Goal: Obtain resource: Obtain resource

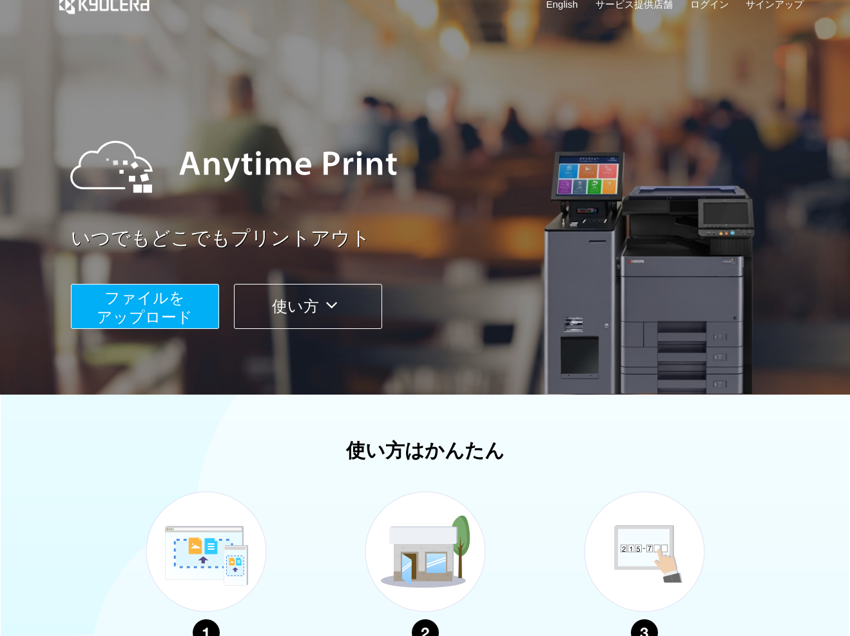
scroll to position [28, 0]
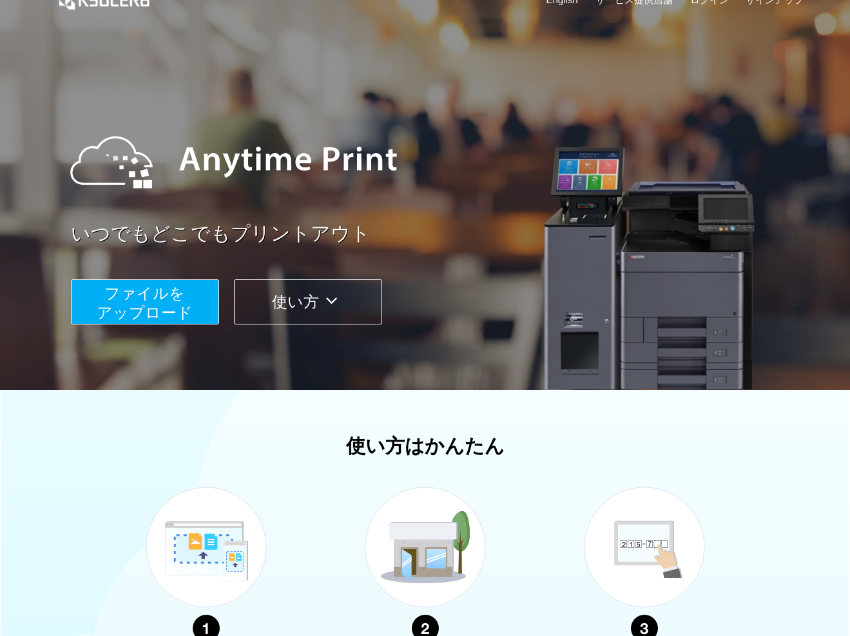
click at [143, 296] on span "ファイルを ​​アップロード" at bounding box center [145, 303] width 96 height 37
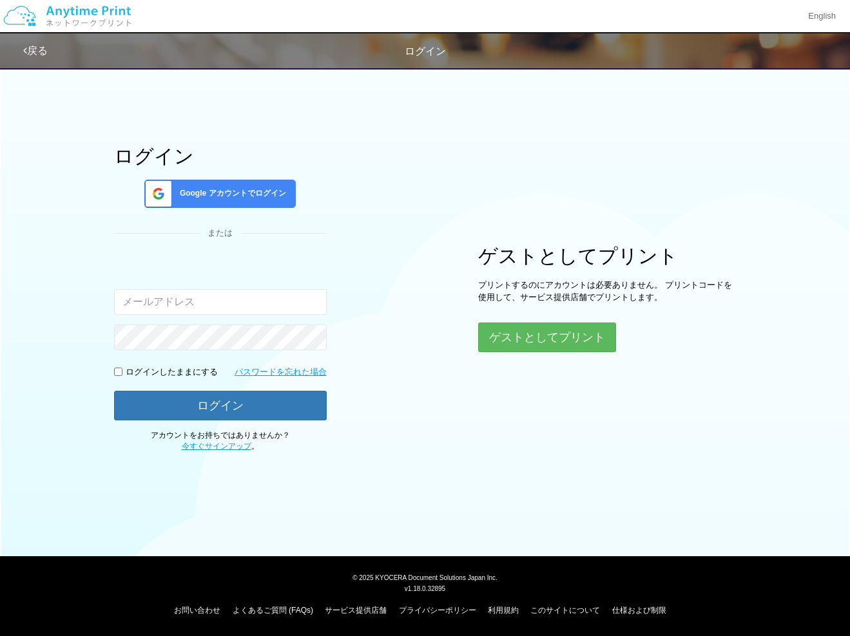
click at [283, 194] on span "Google アカウントでログイン" at bounding box center [230, 193] width 111 height 11
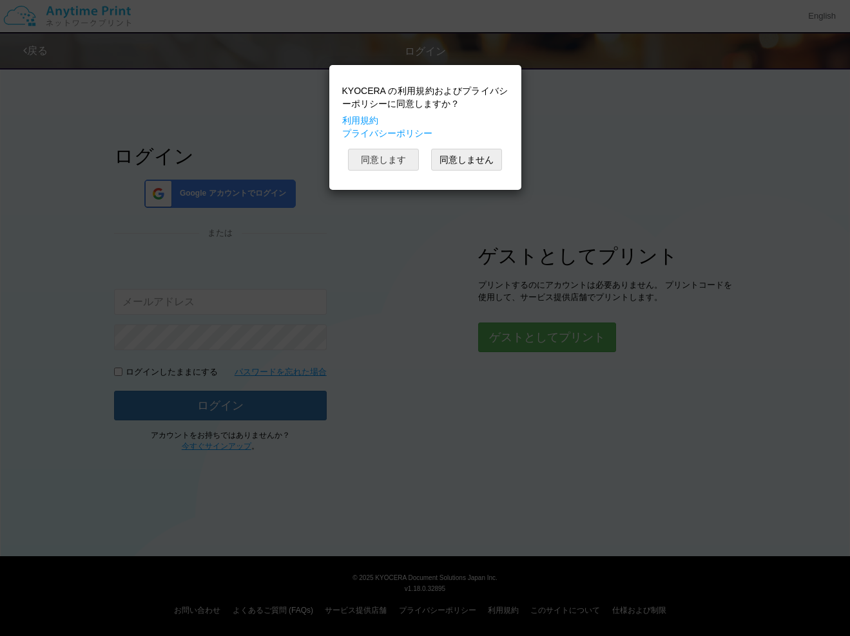
click at [392, 162] on button "同意します" at bounding box center [383, 160] width 71 height 22
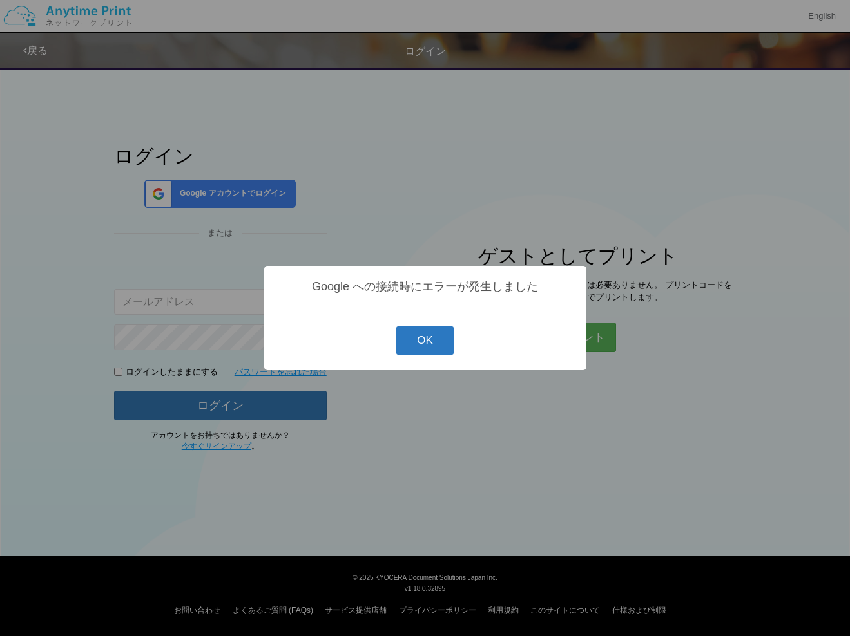
click at [429, 341] on button "OK" at bounding box center [424, 341] width 57 height 28
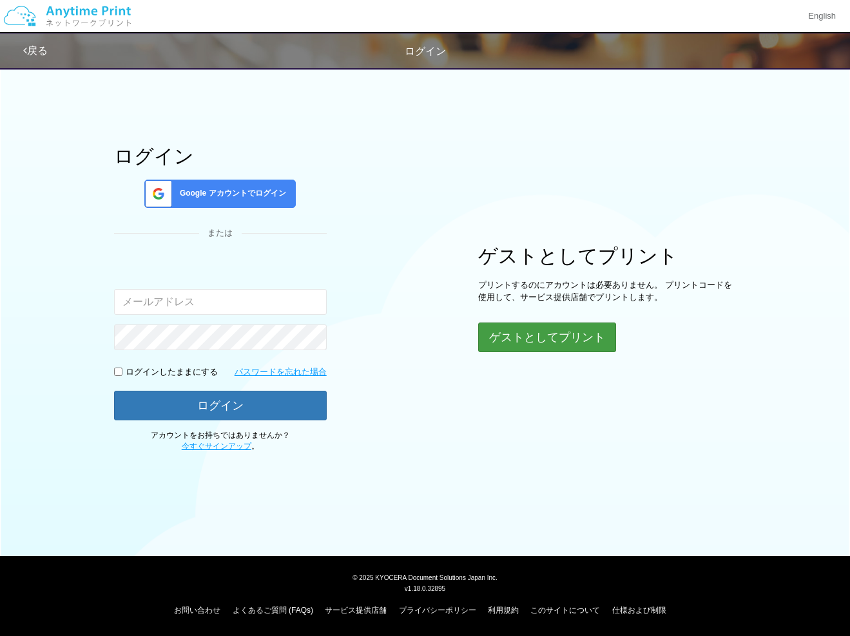
click at [538, 336] on button "ゲストとしてプリント" at bounding box center [547, 338] width 138 height 30
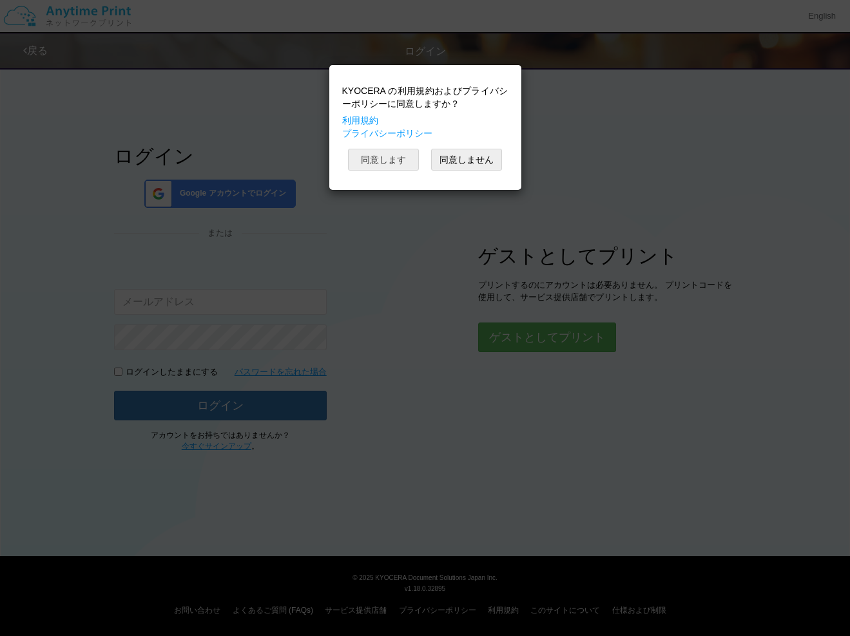
click at [387, 165] on button "同意します" at bounding box center [383, 160] width 71 height 22
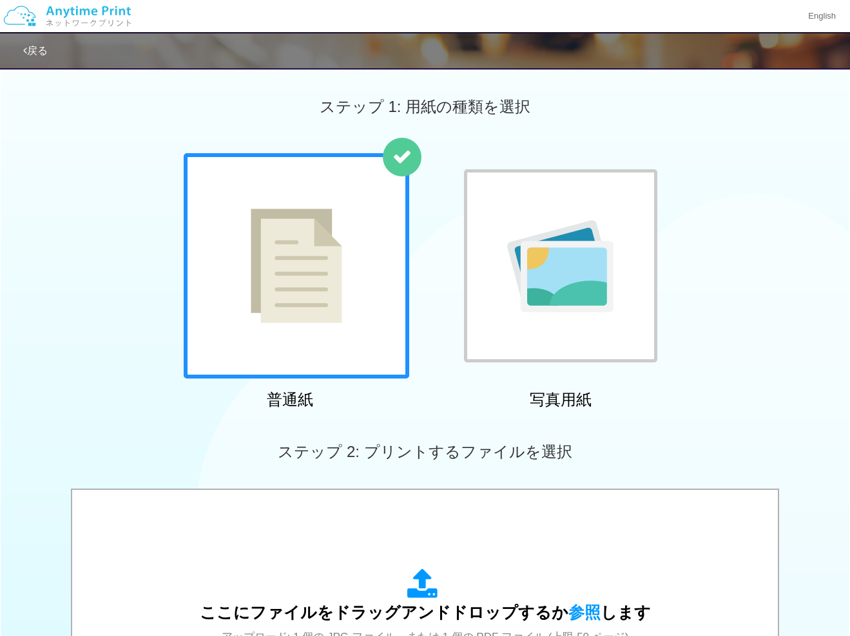
click at [349, 313] on div at bounding box center [296, 265] width 225 height 225
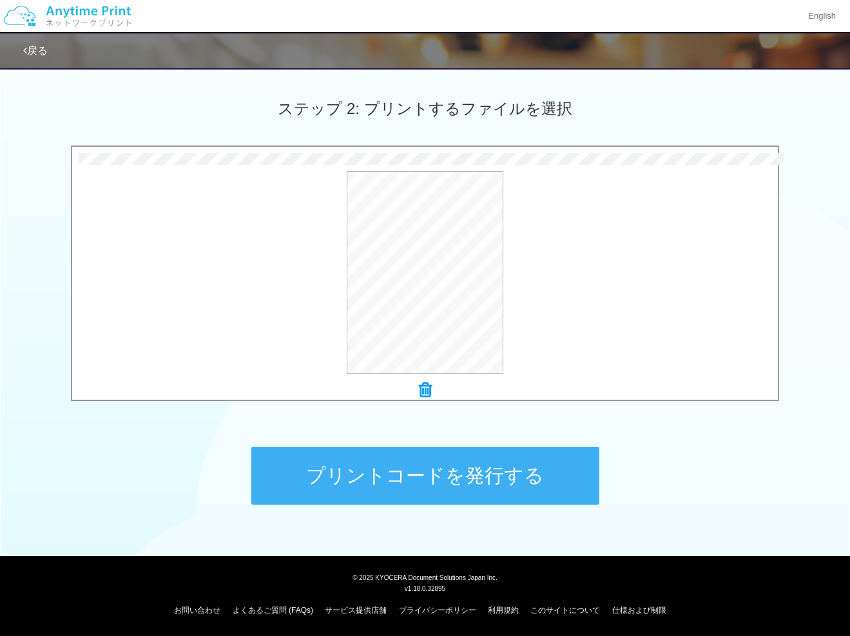
scroll to position [343, 0]
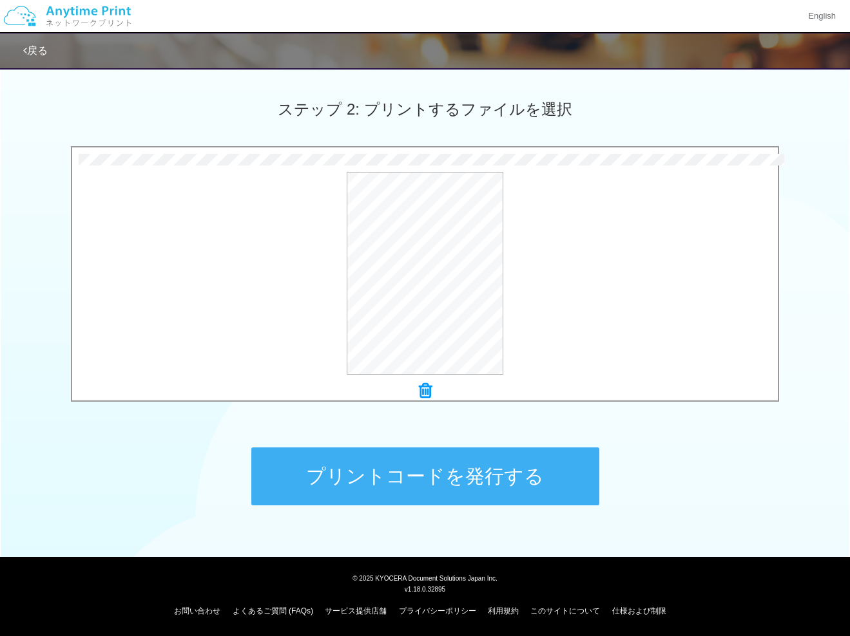
click at [491, 484] on button "プリントコードを発行する" at bounding box center [425, 477] width 348 height 58
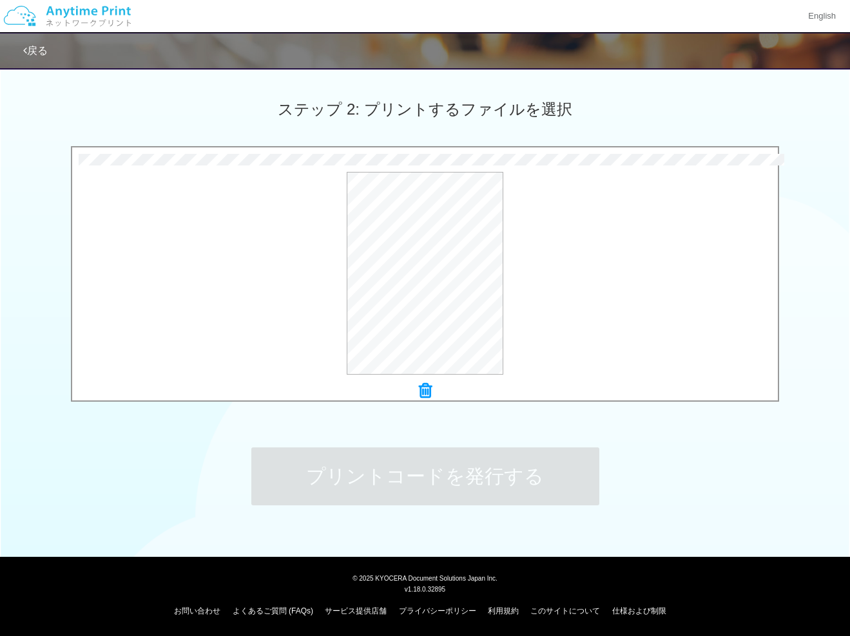
scroll to position [0, 0]
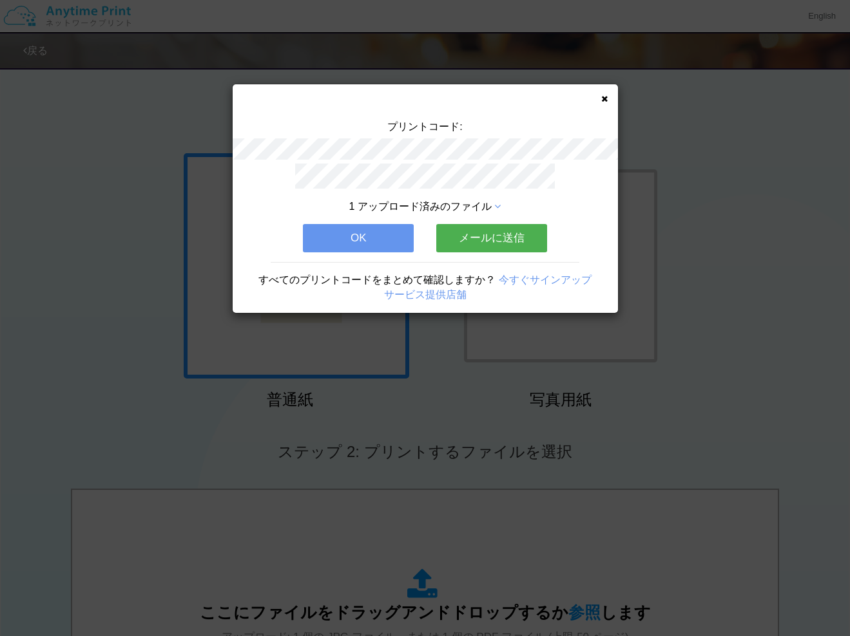
click at [479, 234] on button "メールに送信" at bounding box center [491, 238] width 111 height 28
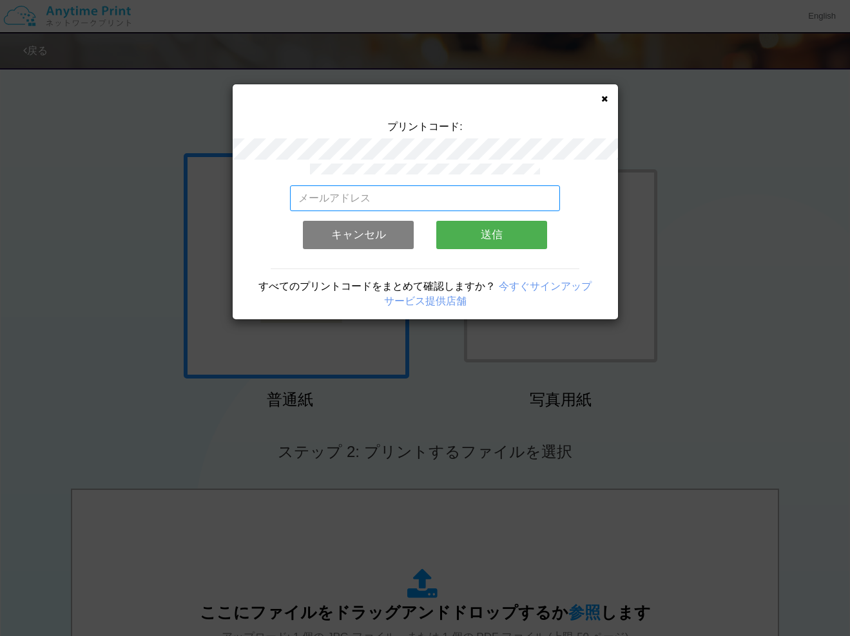
click at [426, 203] on input "email" at bounding box center [425, 199] width 270 height 26
type input "[EMAIL_ADDRESS][DOMAIN_NAME]"
click at [515, 227] on button "送信" at bounding box center [491, 235] width 111 height 28
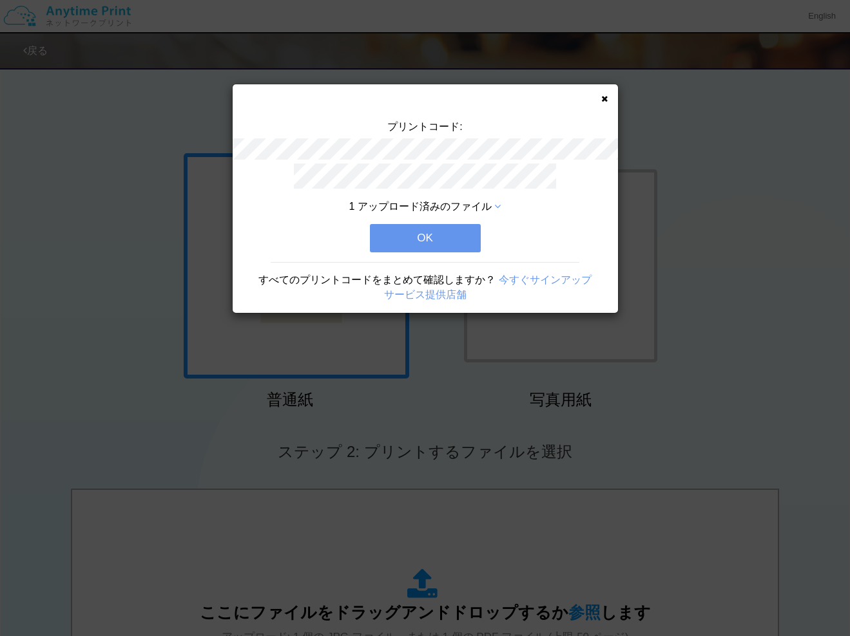
click at [410, 244] on button "OK" at bounding box center [425, 238] width 111 height 28
